Goal: Task Accomplishment & Management: Manage account settings

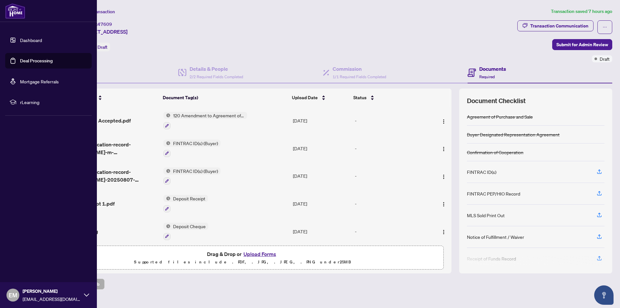
click at [20, 39] on link "Dashboard" at bounding box center [31, 40] width 22 height 6
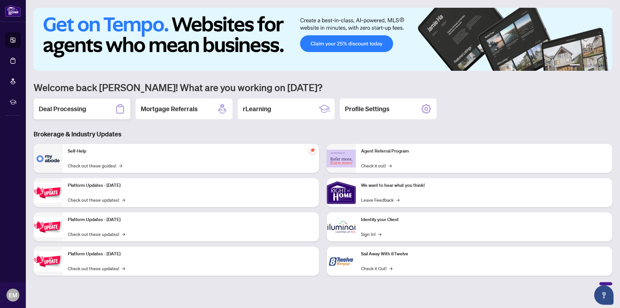
click at [61, 108] on h2 "Deal Processing" at bounding box center [62, 108] width 47 height 9
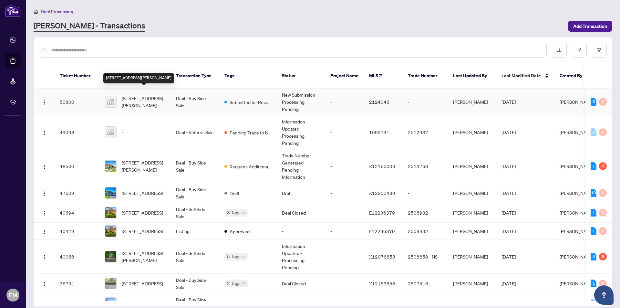
click at [147, 95] on span "[STREET_ADDRESS][PERSON_NAME]" at bounding box center [144, 102] width 44 height 14
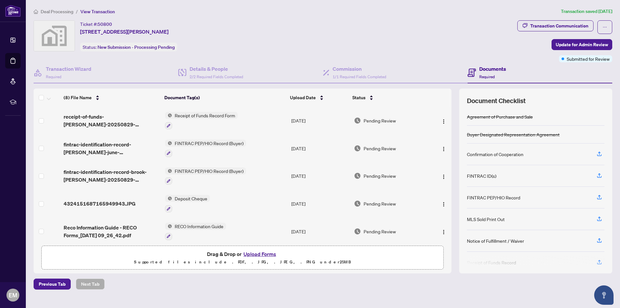
click at [255, 254] on button "Upload Forms" at bounding box center [259, 254] width 36 height 8
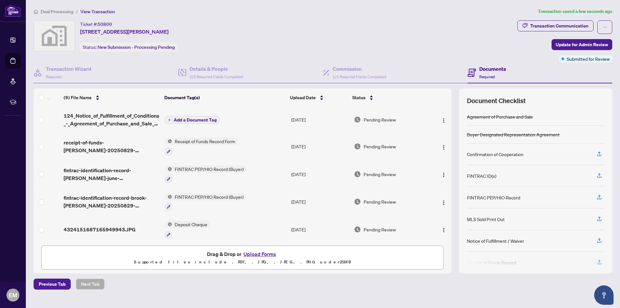
click at [196, 120] on span "Add a Document Tag" at bounding box center [195, 120] width 43 height 5
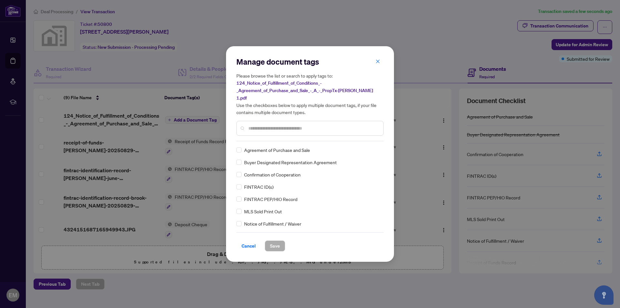
click at [256, 125] on input "text" at bounding box center [313, 128] width 130 height 7
type input "**"
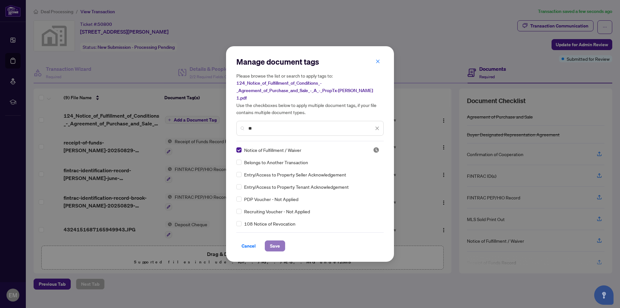
click at [275, 243] on span "Save" at bounding box center [275, 246] width 10 height 10
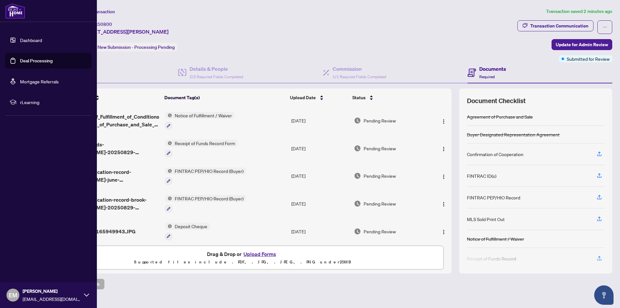
click at [27, 39] on link "Dashboard" at bounding box center [31, 40] width 22 height 6
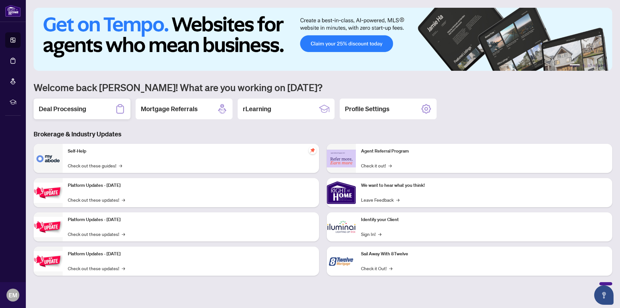
click at [78, 109] on h2 "Deal Processing" at bounding box center [62, 108] width 47 height 9
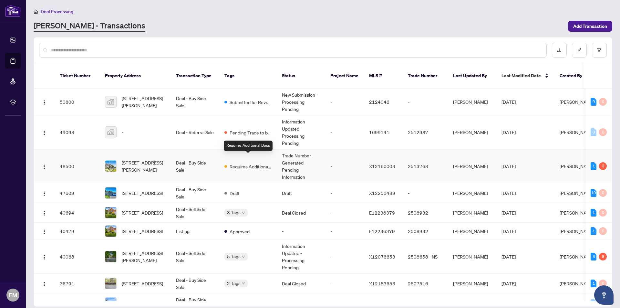
click at [237, 163] on span "Requires Additional Docs" at bounding box center [251, 166] width 42 height 7
